Goal: Register for event/course

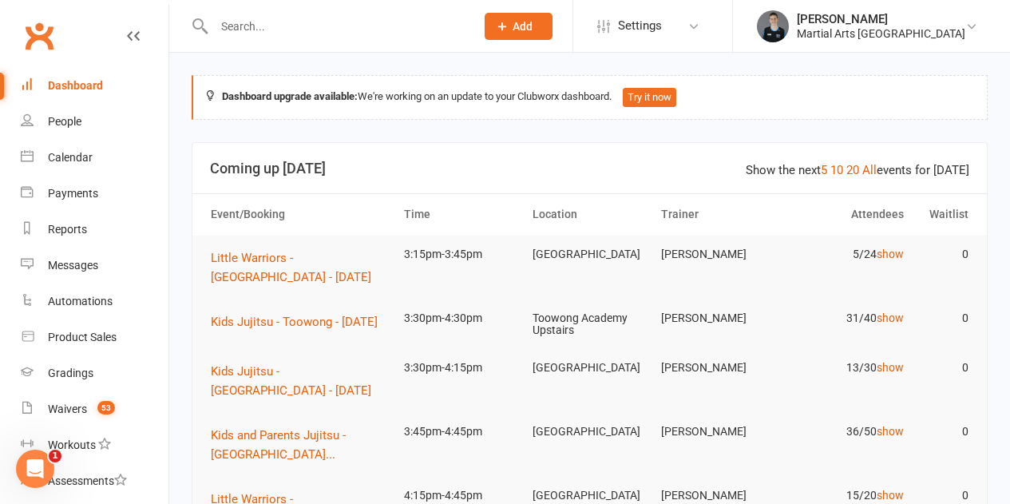
scroll to position [160, 0]
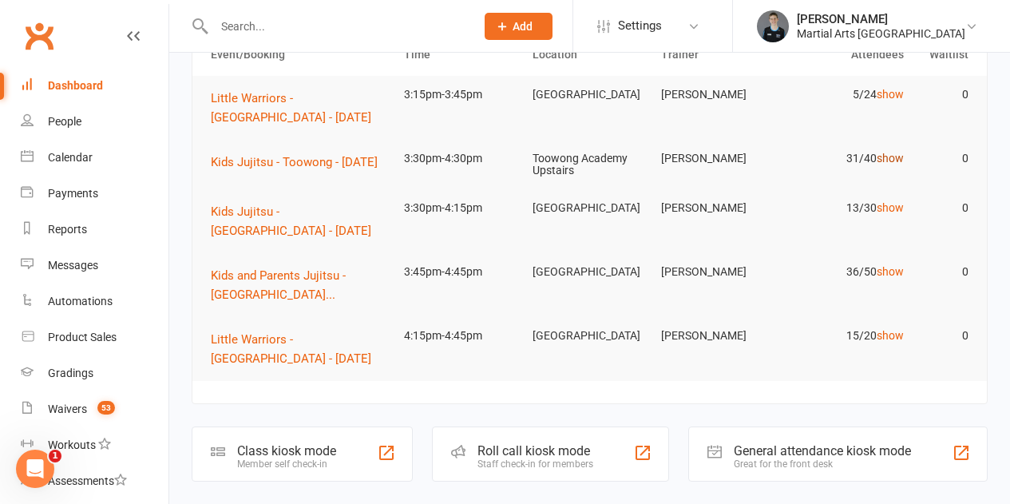
click at [891, 160] on link "show" at bounding box center [890, 158] width 27 height 13
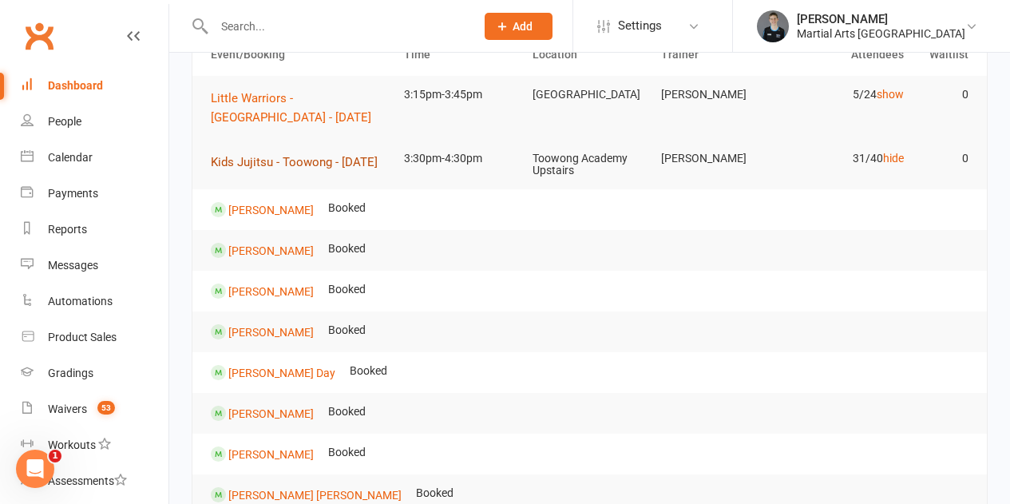
click at [268, 172] on button "Kids Jujitsu - Toowong - [DATE]" at bounding box center [300, 162] width 178 height 19
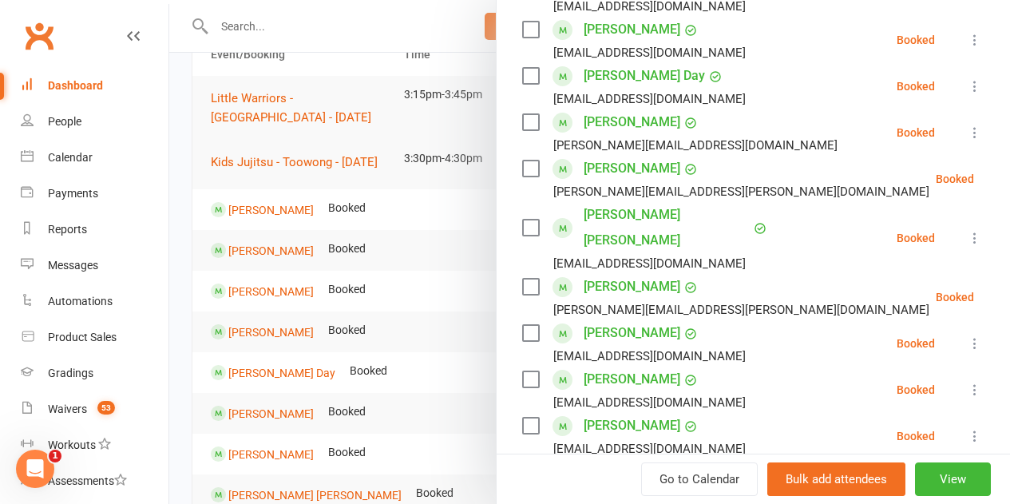
scroll to position [479, 0]
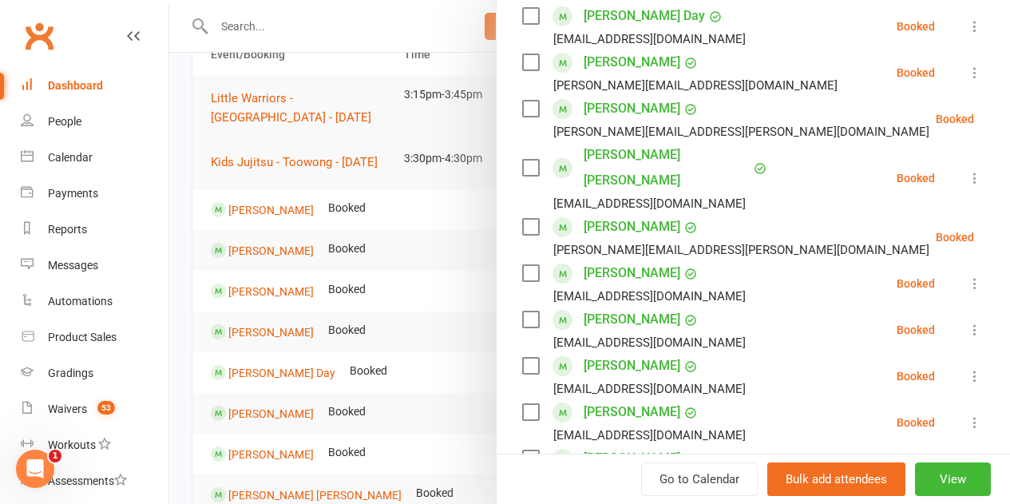
click at [522, 14] on label at bounding box center [530, 16] width 16 height 16
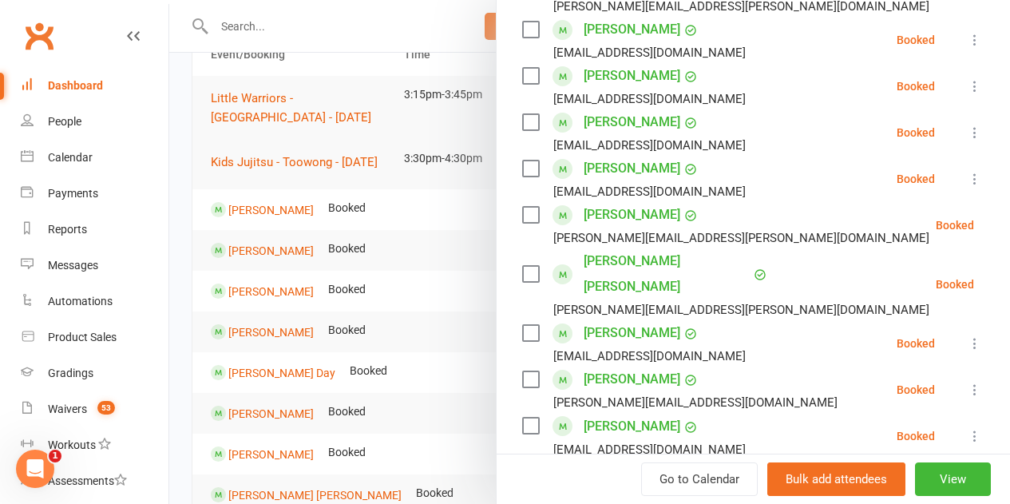
scroll to position [719, 0]
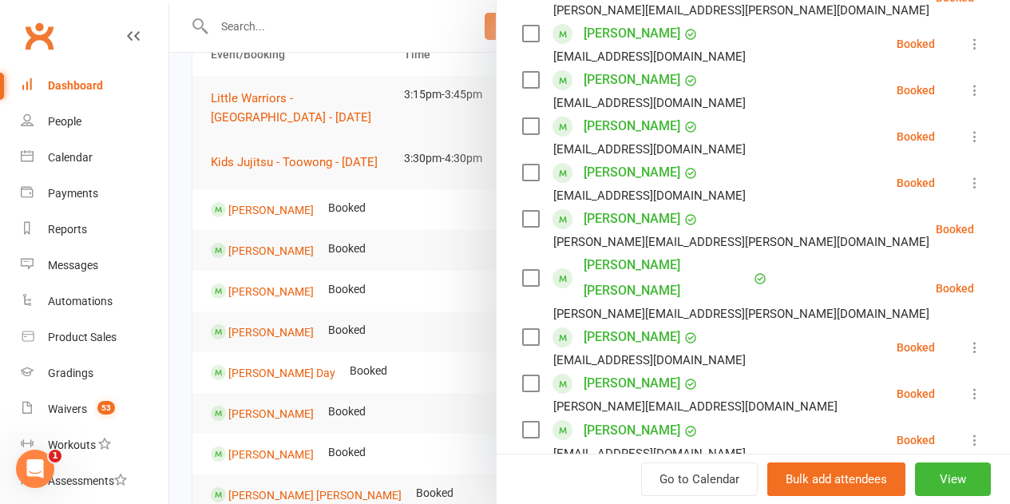
click at [522, 211] on label at bounding box center [530, 219] width 16 height 16
drag, startPoint x: 510, startPoint y: 232, endPoint x: 518, endPoint y: 251, distance: 20.8
click at [522, 270] on label at bounding box center [530, 278] width 16 height 16
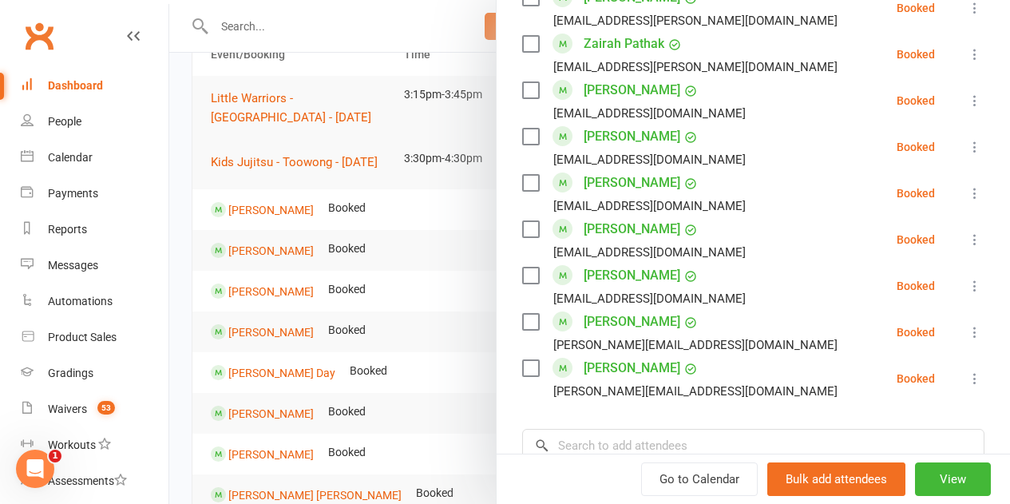
scroll to position [1438, 0]
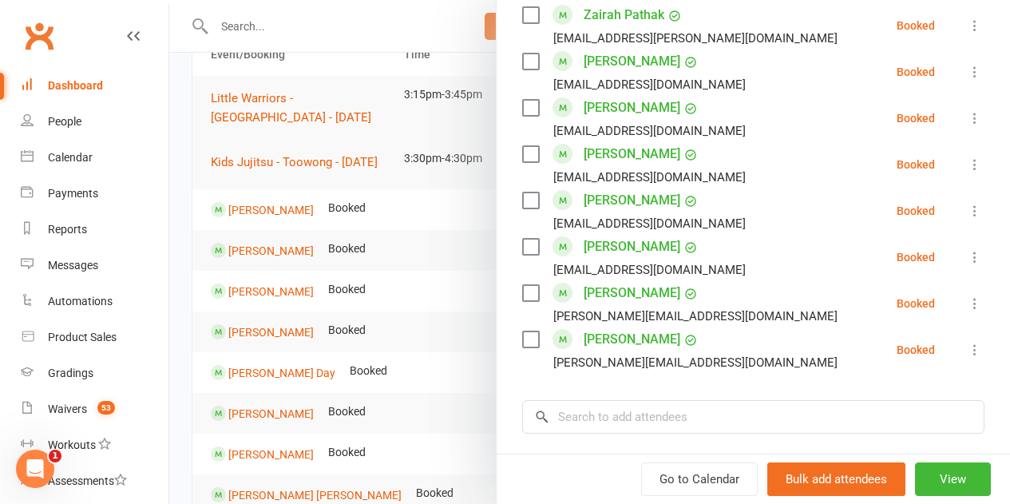
click at [524, 285] on label at bounding box center [530, 293] width 16 height 16
click at [522, 332] on label at bounding box center [530, 340] width 16 height 16
click at [398, 167] on div at bounding box center [589, 252] width 841 height 504
